Goal: Task Accomplishment & Management: Manage account settings

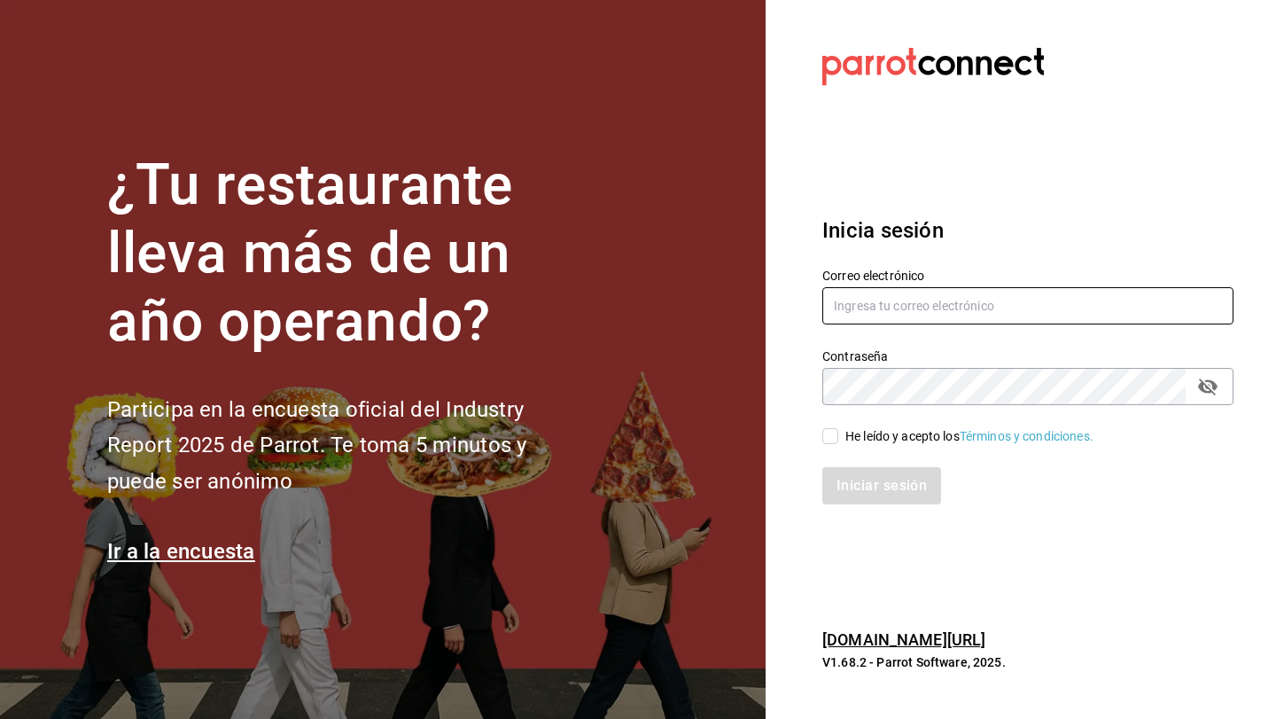
click at [895, 307] on input "text" at bounding box center [1027, 305] width 411 height 37
type input "[EMAIL_ADDRESS][DOMAIN_NAME]"
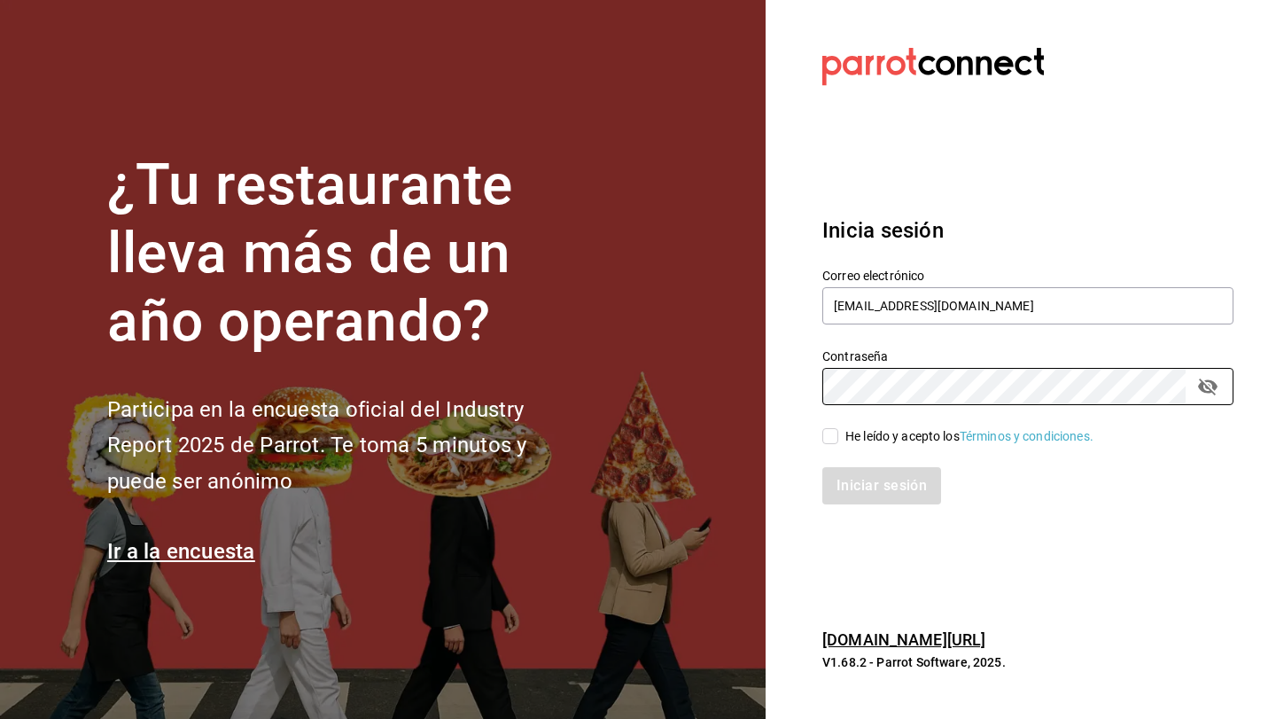
click at [839, 437] on span "He leído y acepto los Términos y condiciones." at bounding box center [965, 436] width 255 height 19
click at [838, 437] on input "He leído y acepto los Términos y condiciones." at bounding box center [830, 436] width 16 height 16
checkbox input "true"
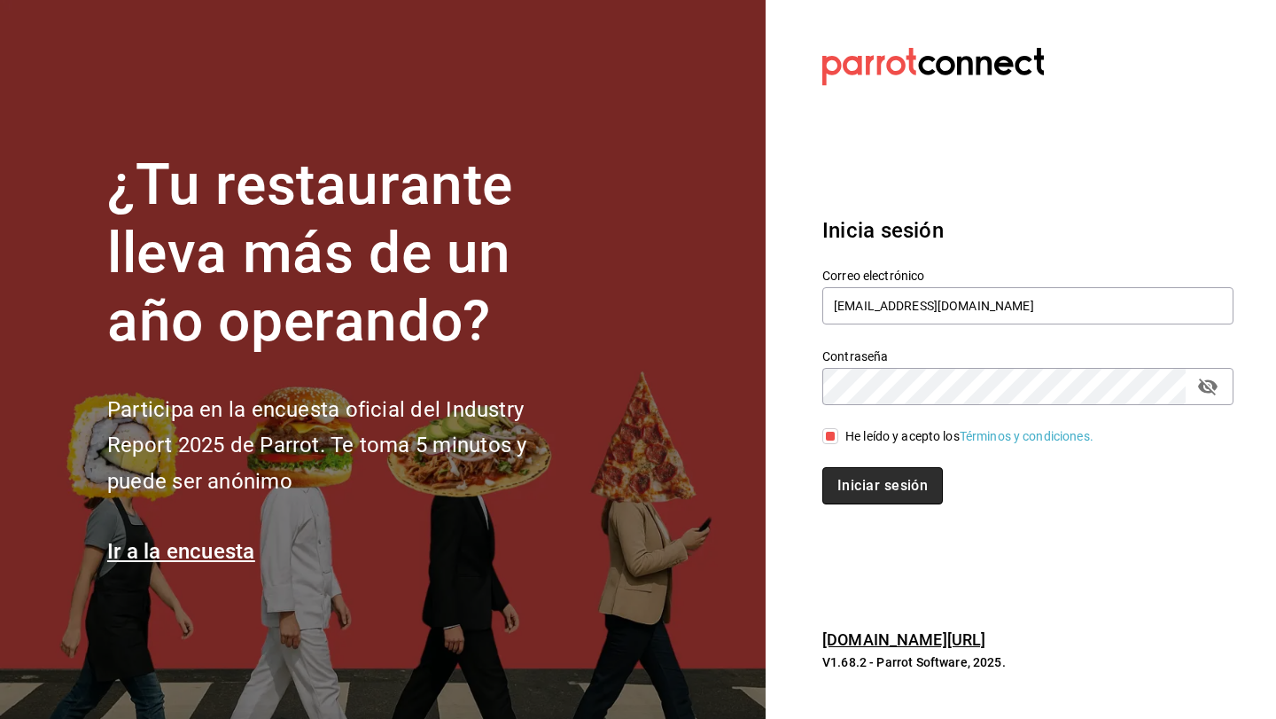
click at [851, 490] on button "Iniciar sesión" at bounding box center [882, 485] width 121 height 37
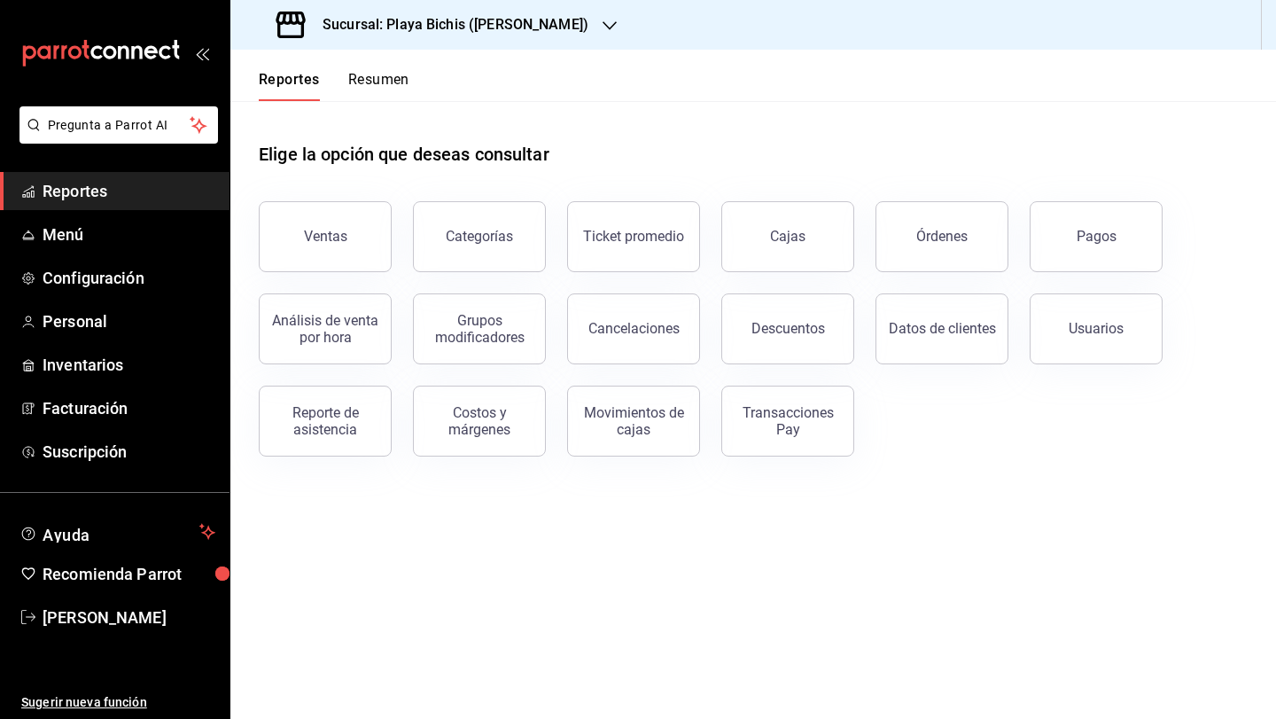
click at [372, 79] on button "Resumen" at bounding box center [378, 86] width 61 height 30
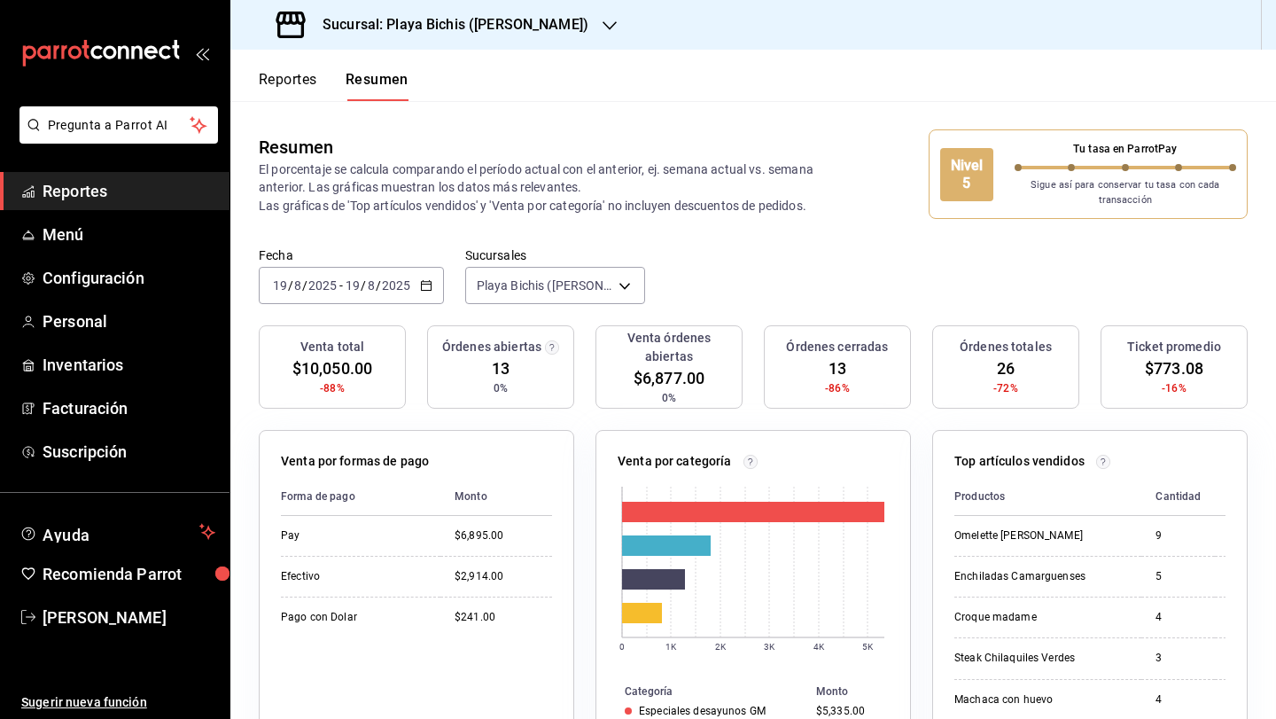
click at [1085, 203] on p "Sigue así para conservar tu tasa con cada transacción" at bounding box center [1126, 192] width 222 height 29
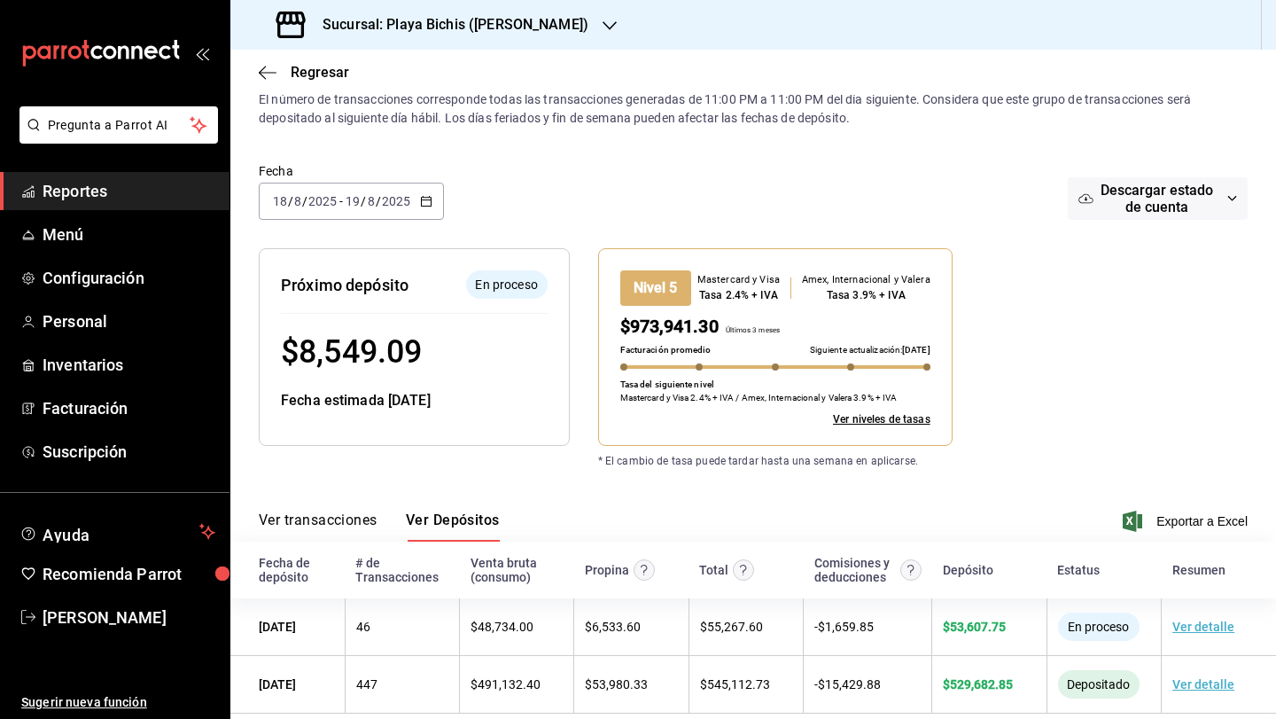
scroll to position [69, 0]
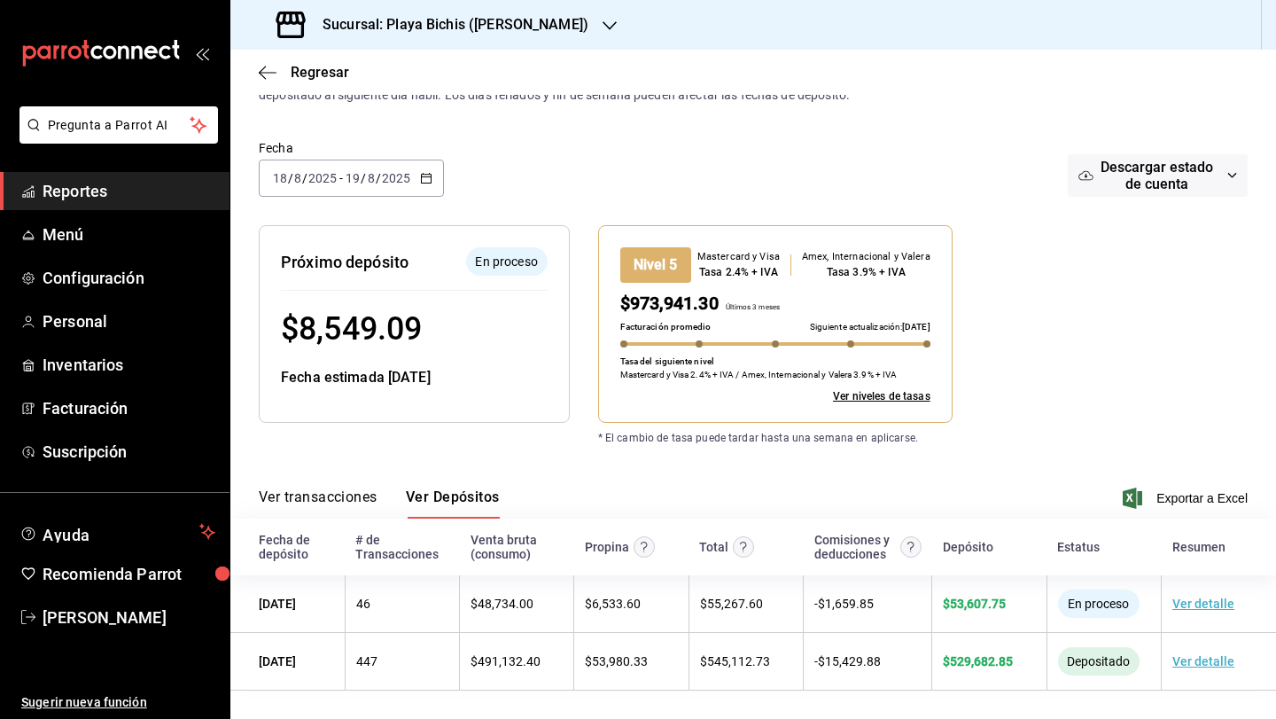
click at [784, 141] on div "Fecha 2025-08-18 18 / 8 / 2025 - 2025-08-19 19 / 8 / 2025 Descargar estado de c…" at bounding box center [753, 179] width 989 height 92
